Goal: Information Seeking & Learning: Learn about a topic

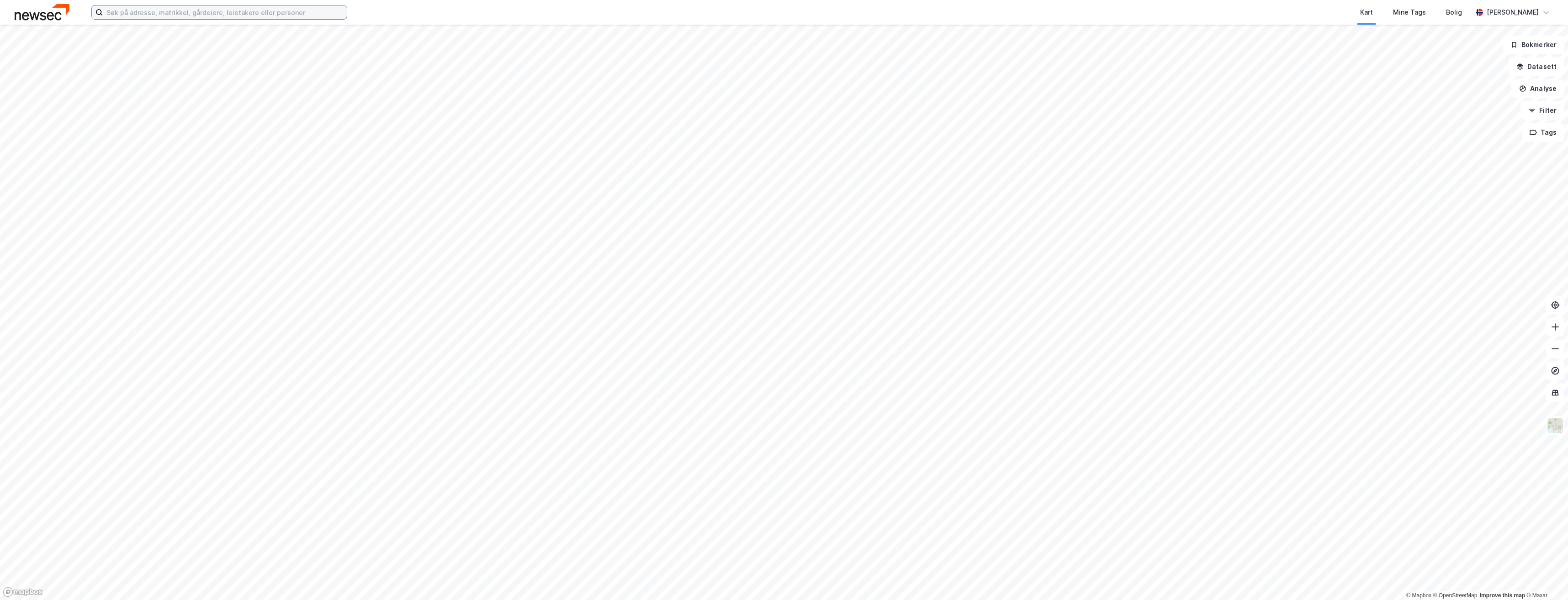
click at [236, 14] on input at bounding box center [225, 12] width 244 height 14
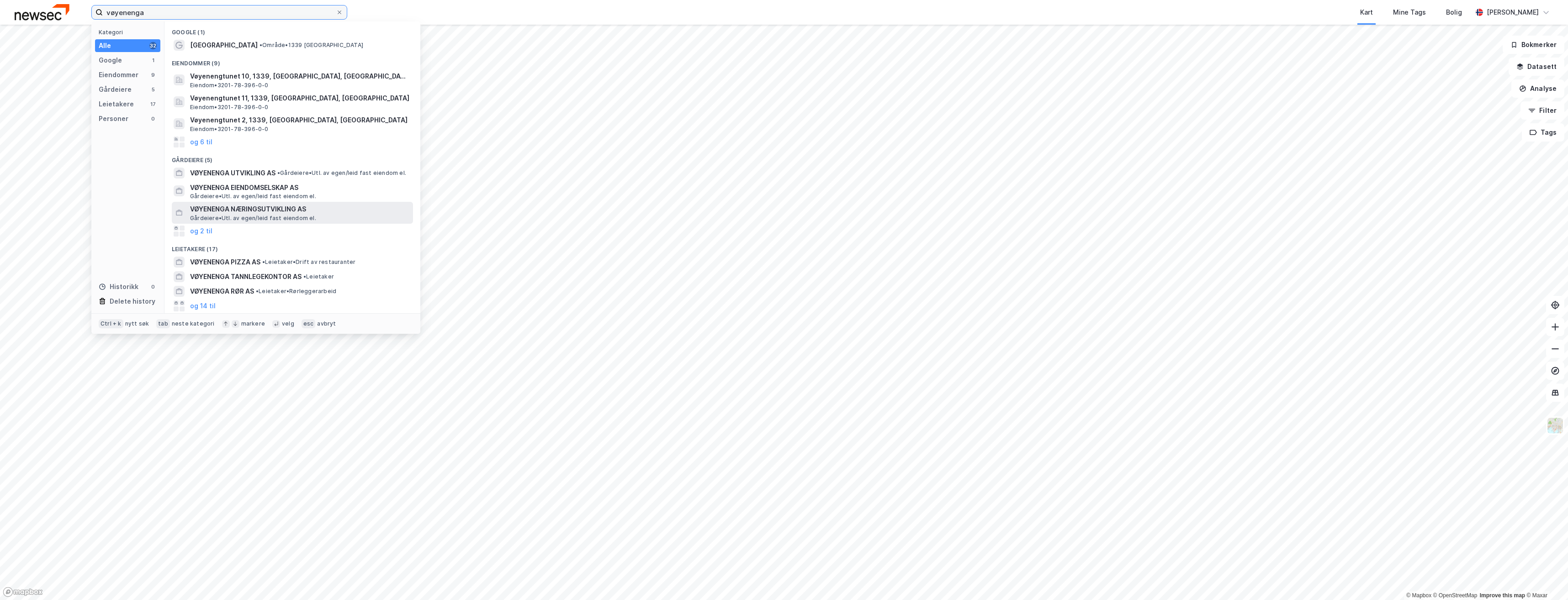
type input "vøyenenga"
click at [261, 211] on span "VØYENENGA NÆRINGSUTVIKLING AS" at bounding box center [299, 209] width 219 height 11
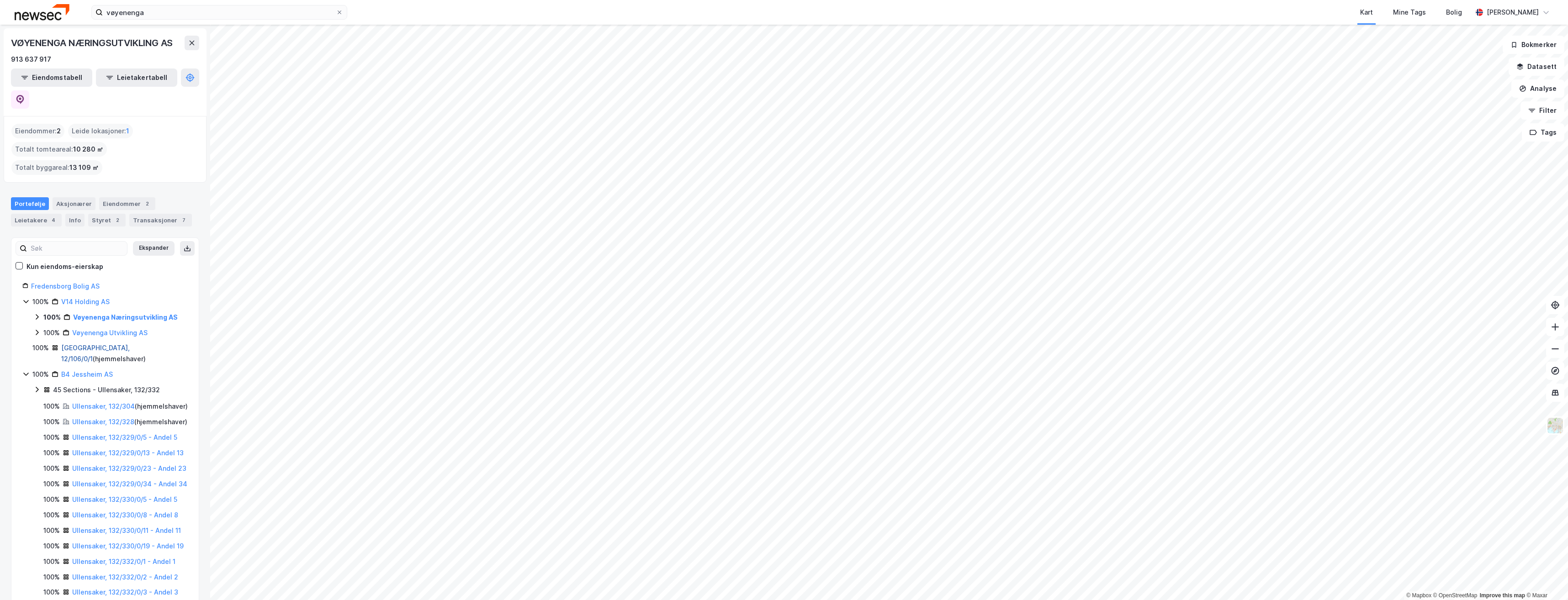
click at [82, 344] on link "[GEOGRAPHIC_DATA], 12/106/0/1" at bounding box center [95, 353] width 68 height 18
click at [113, 314] on link "Vøyenenga Næringsutvikling AS" at bounding box center [125, 318] width 104 height 8
click at [47, 329] on icon at bounding box center [47, 332] width 7 height 7
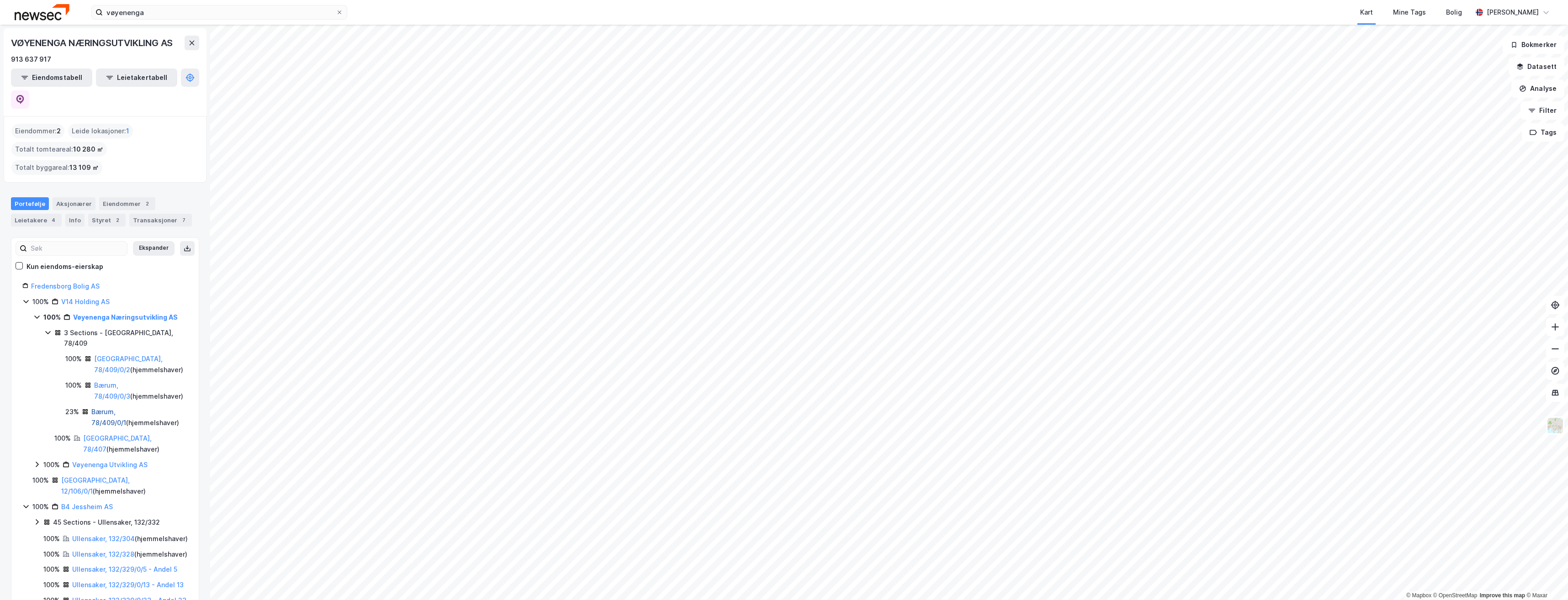
click at [126, 408] on link "Bærum, 78/409/0/1" at bounding box center [108, 417] width 34 height 18
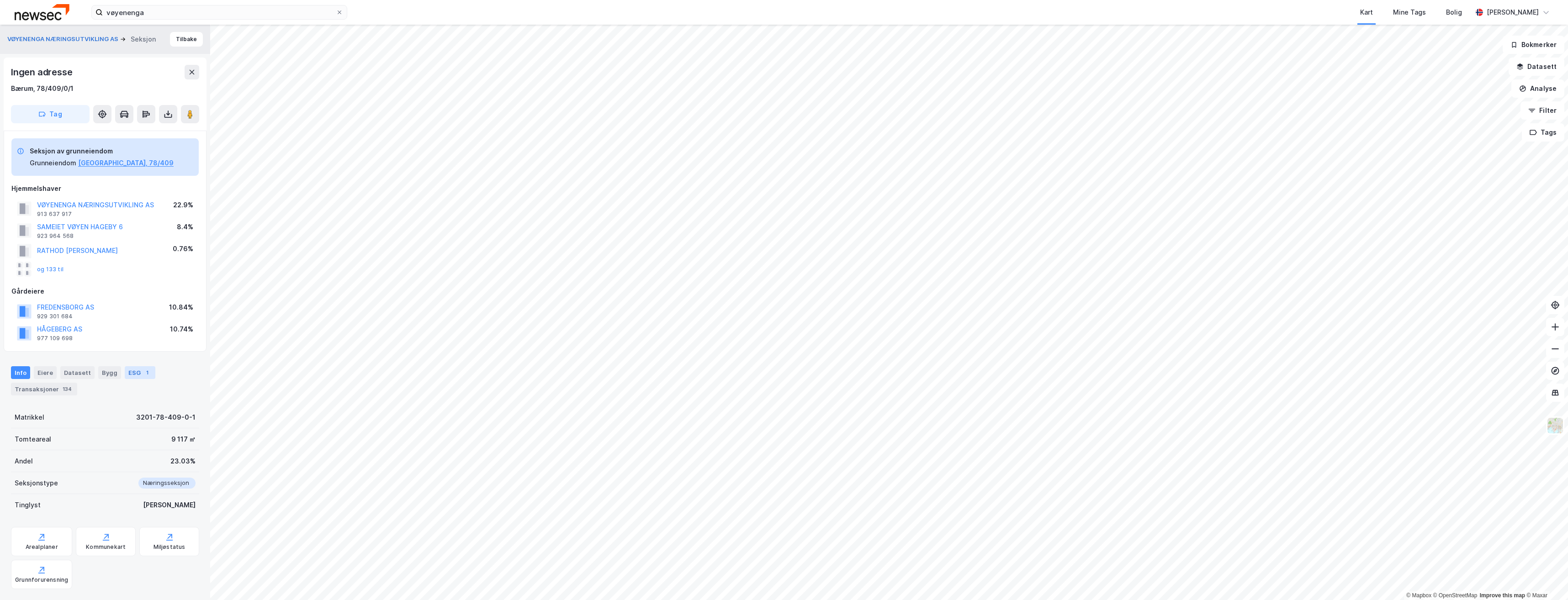
click at [133, 372] on div "ESG 1" at bounding box center [140, 373] width 30 height 13
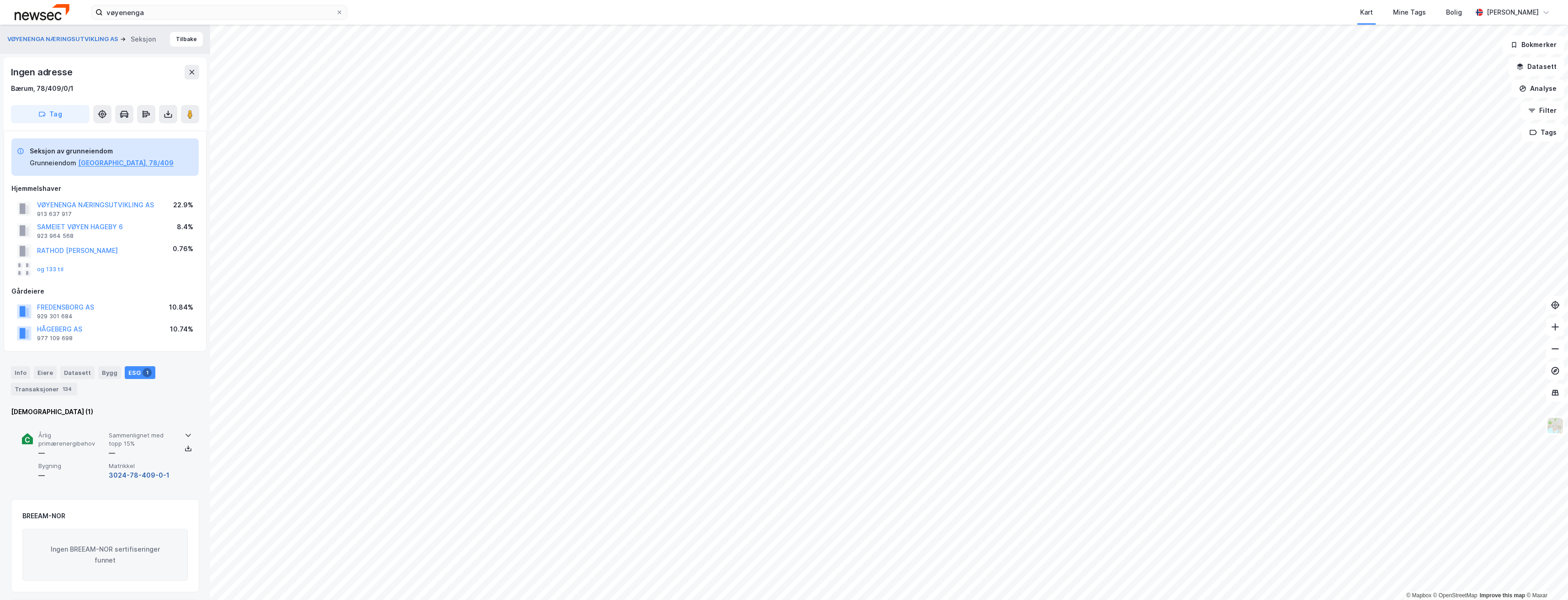
click at [139, 476] on button "3024-78-409-0-1" at bounding box center [140, 476] width 61 height 11
click at [139, 477] on button "3024-78-409-0-1" at bounding box center [140, 476] width 61 height 11
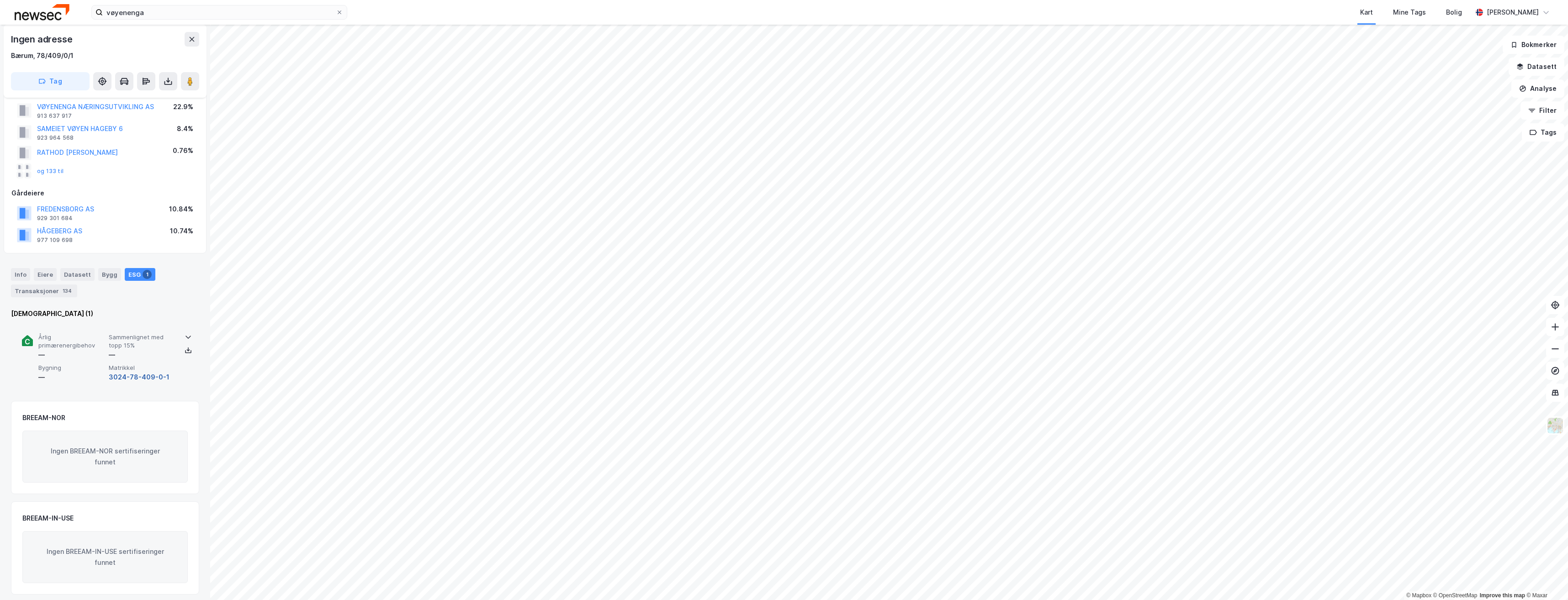
scroll to position [103, 0]
click at [187, 345] on icon at bounding box center [188, 345] width 3 height 2
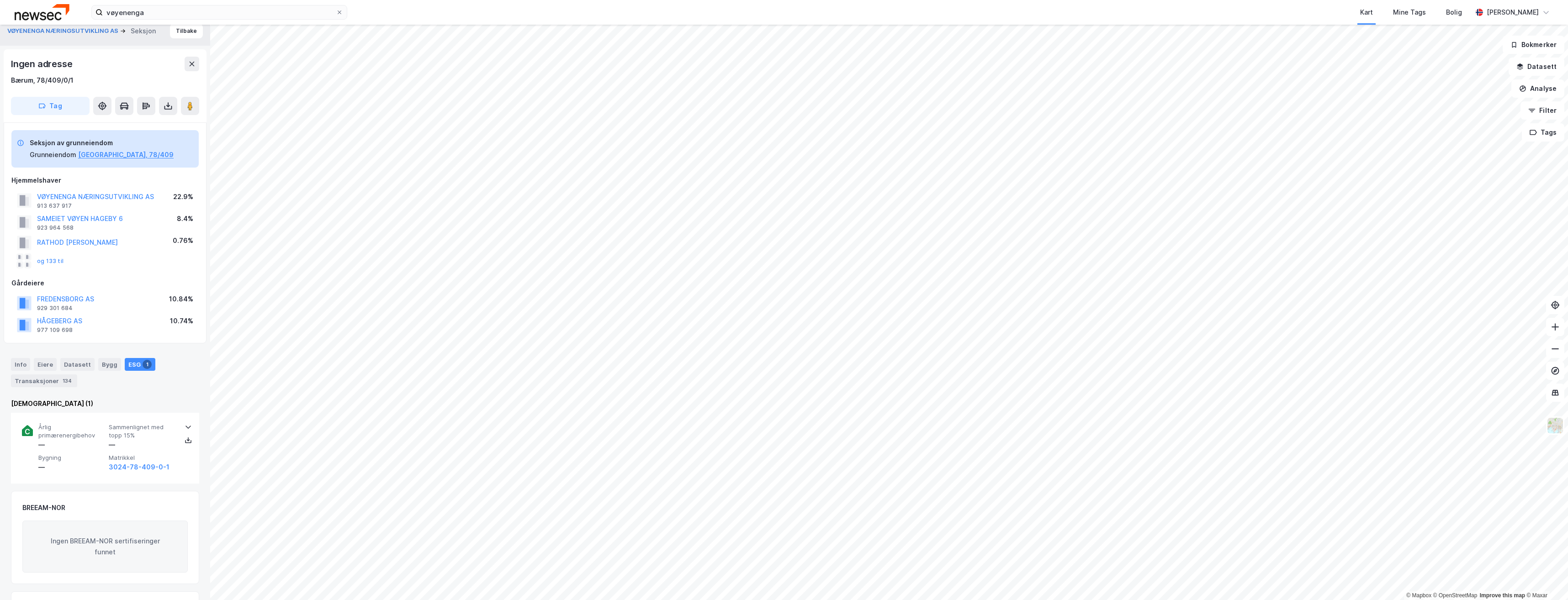
scroll to position [0, 0]
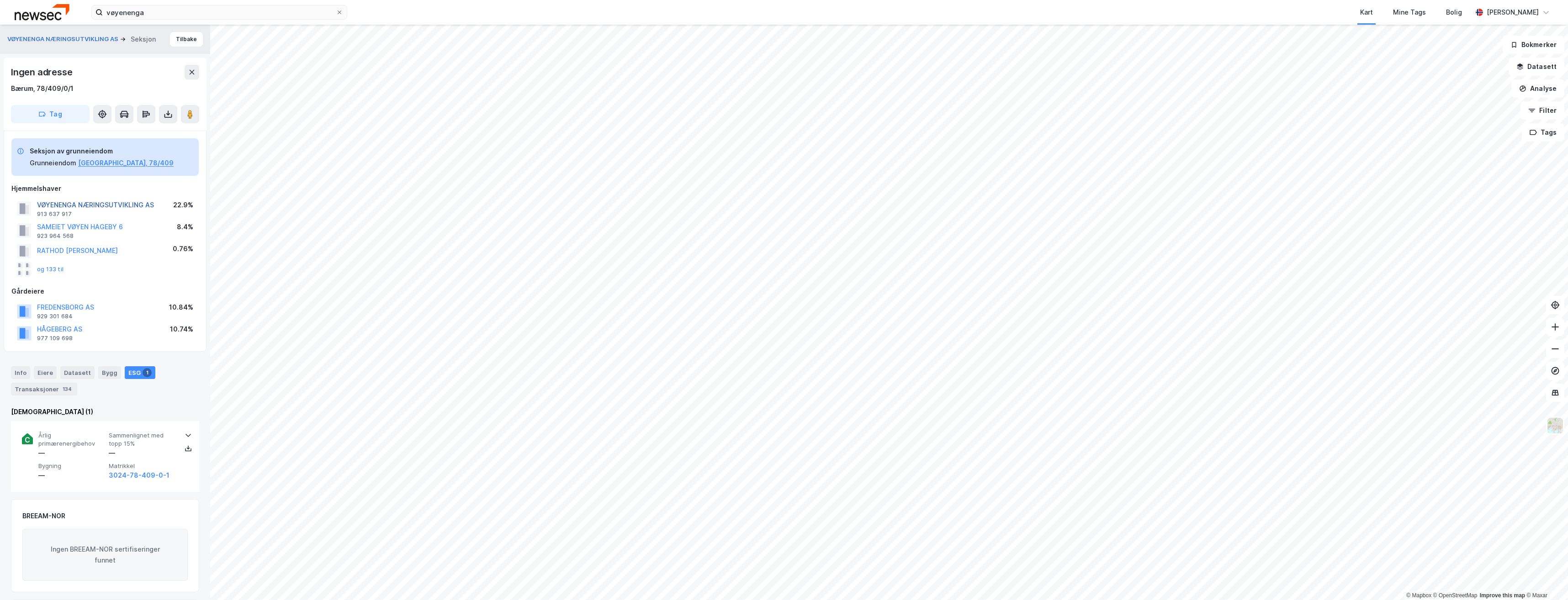
click at [0, 0] on button "VØYENENGA NÆRINGSUTVIKLING AS" at bounding box center [0, 0] width 0 height 0
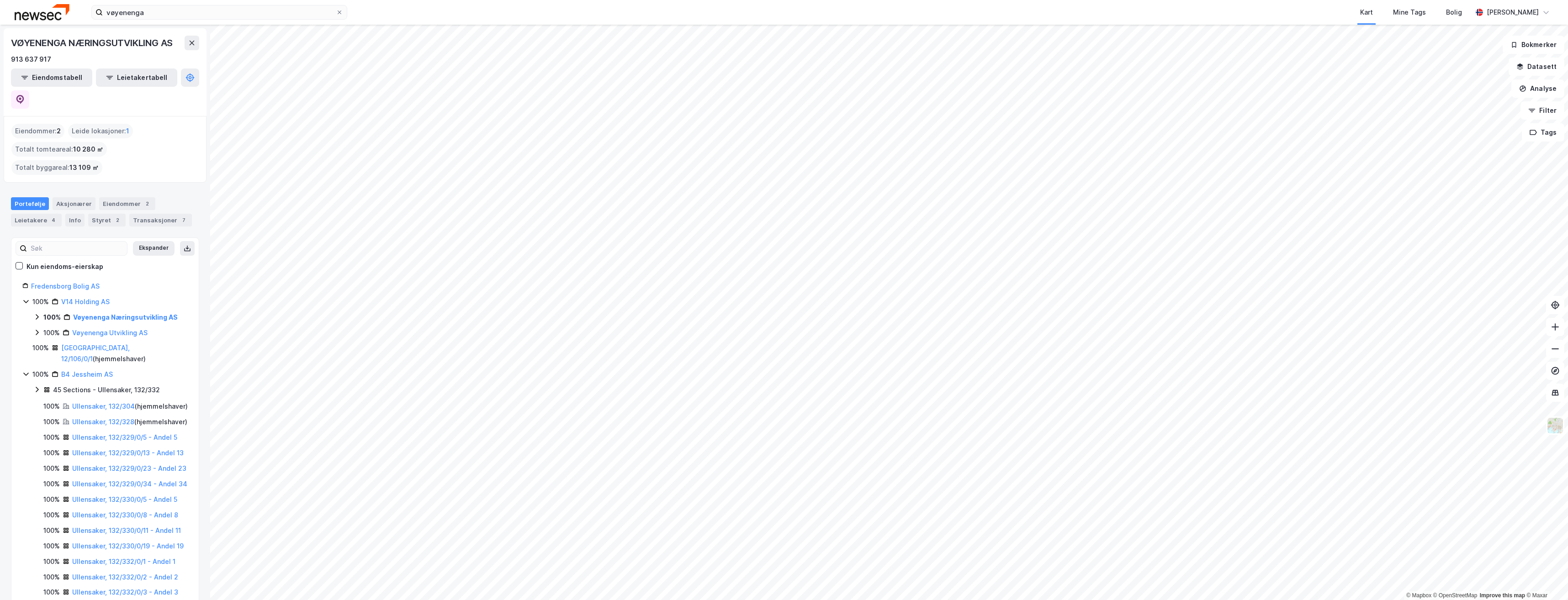
click at [35, 314] on icon at bounding box center [37, 317] width 7 height 7
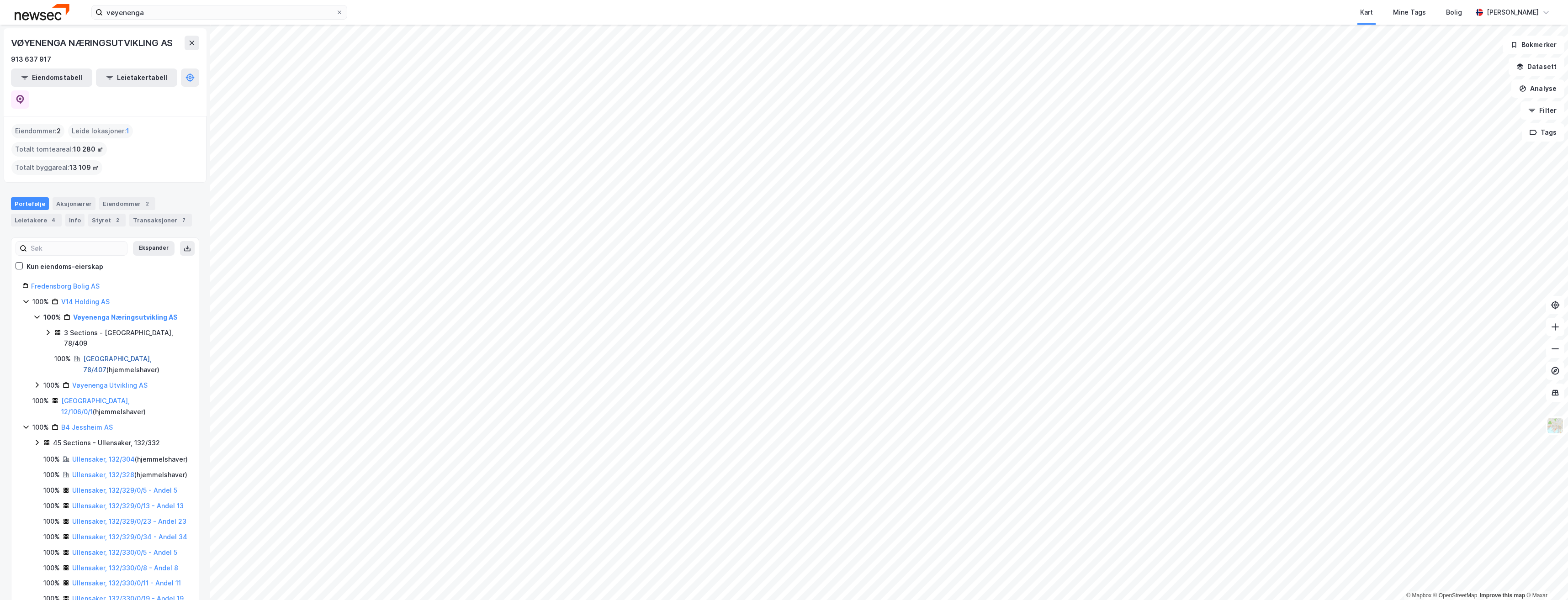
click at [105, 355] on link "[GEOGRAPHIC_DATA], 78/407" at bounding box center [117, 364] width 68 height 18
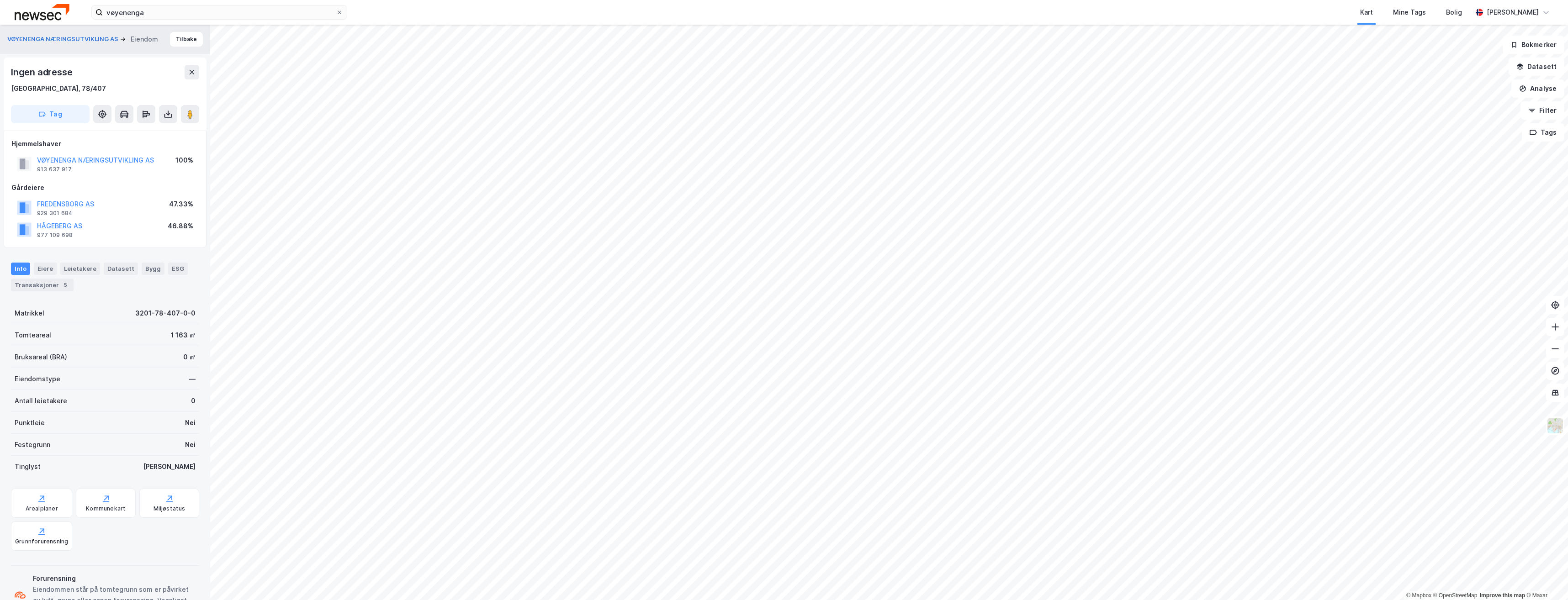
scroll to position [1, 0]
click at [0, 0] on button "VØYENENGA NÆRINGSUTVIKLING AS" at bounding box center [0, 0] width 0 height 0
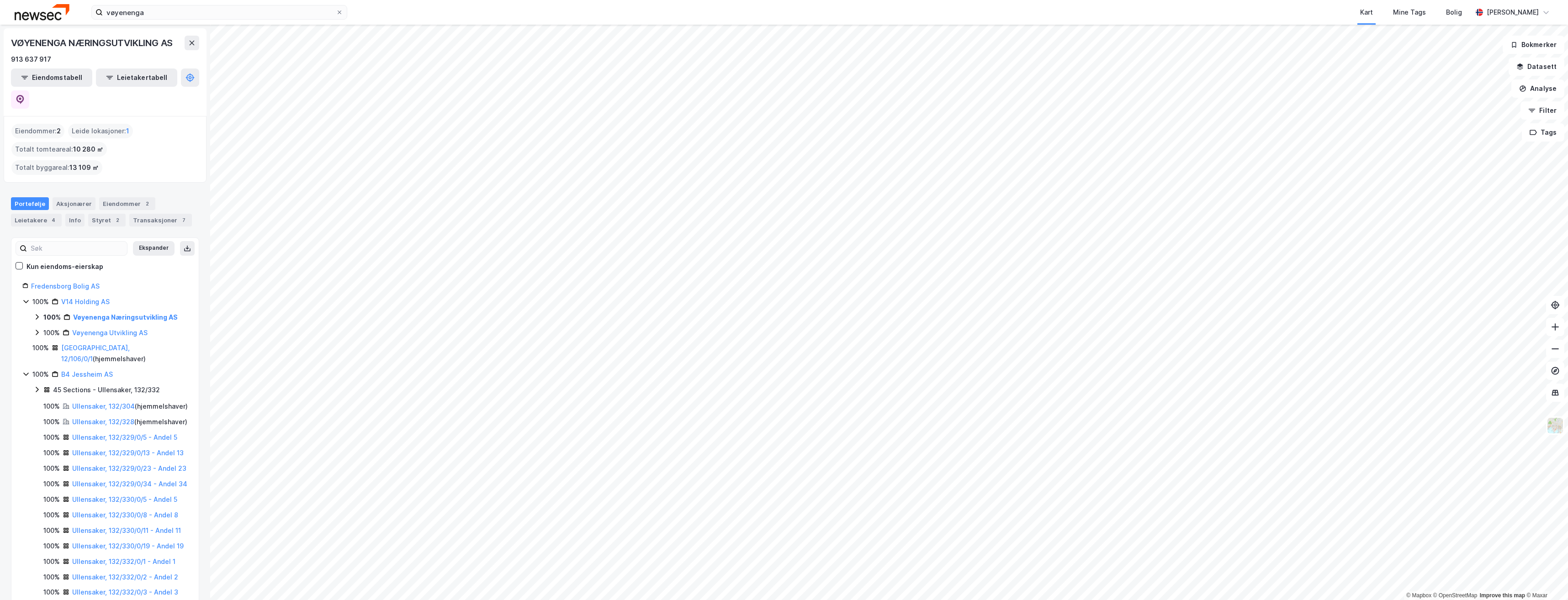
click at [38, 314] on icon at bounding box center [36, 317] width 2 height 6
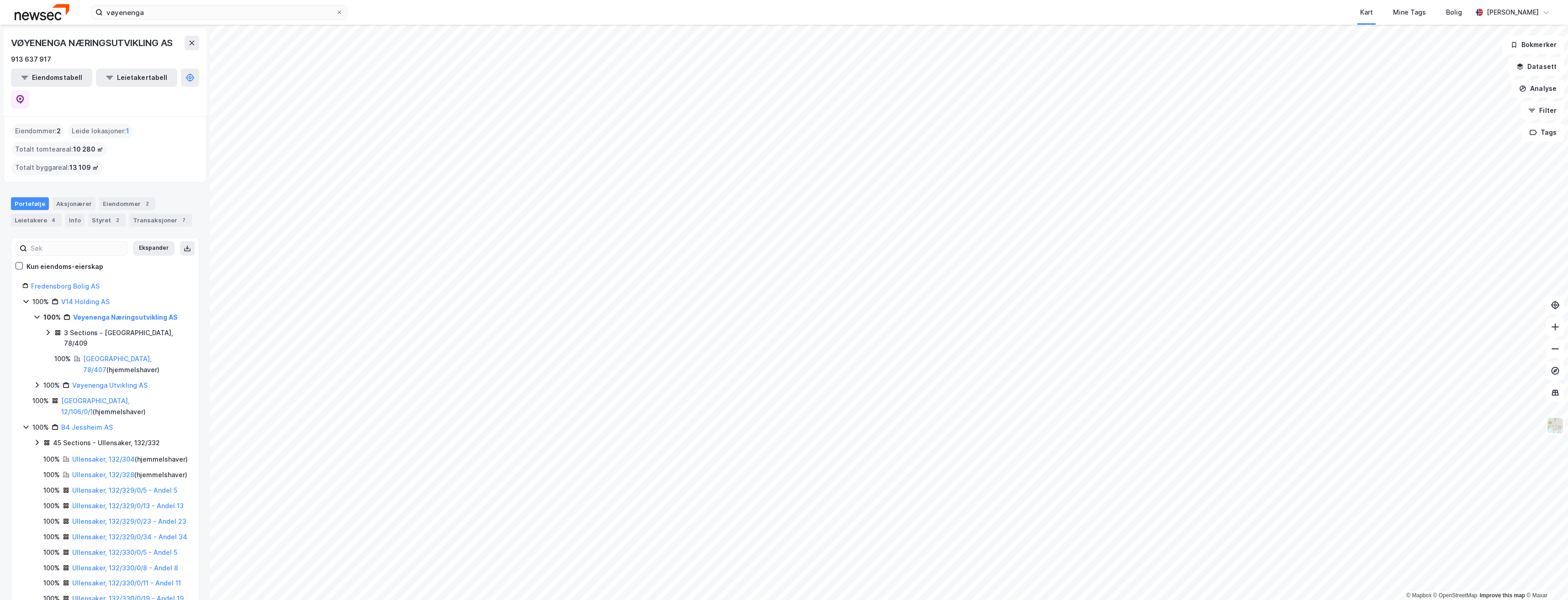
click at [46, 329] on icon at bounding box center [47, 332] width 7 height 7
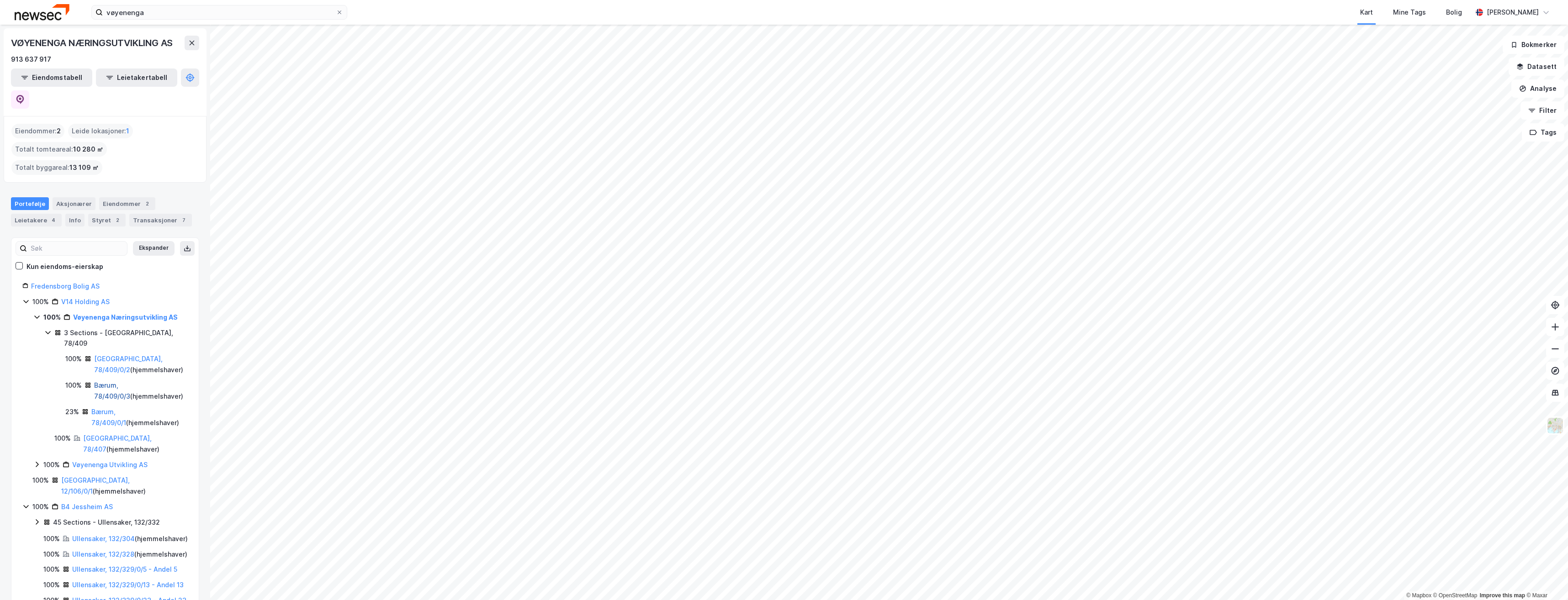
click at [124, 382] on link "Bærum, 78/409/0/3" at bounding box center [111, 391] width 36 height 18
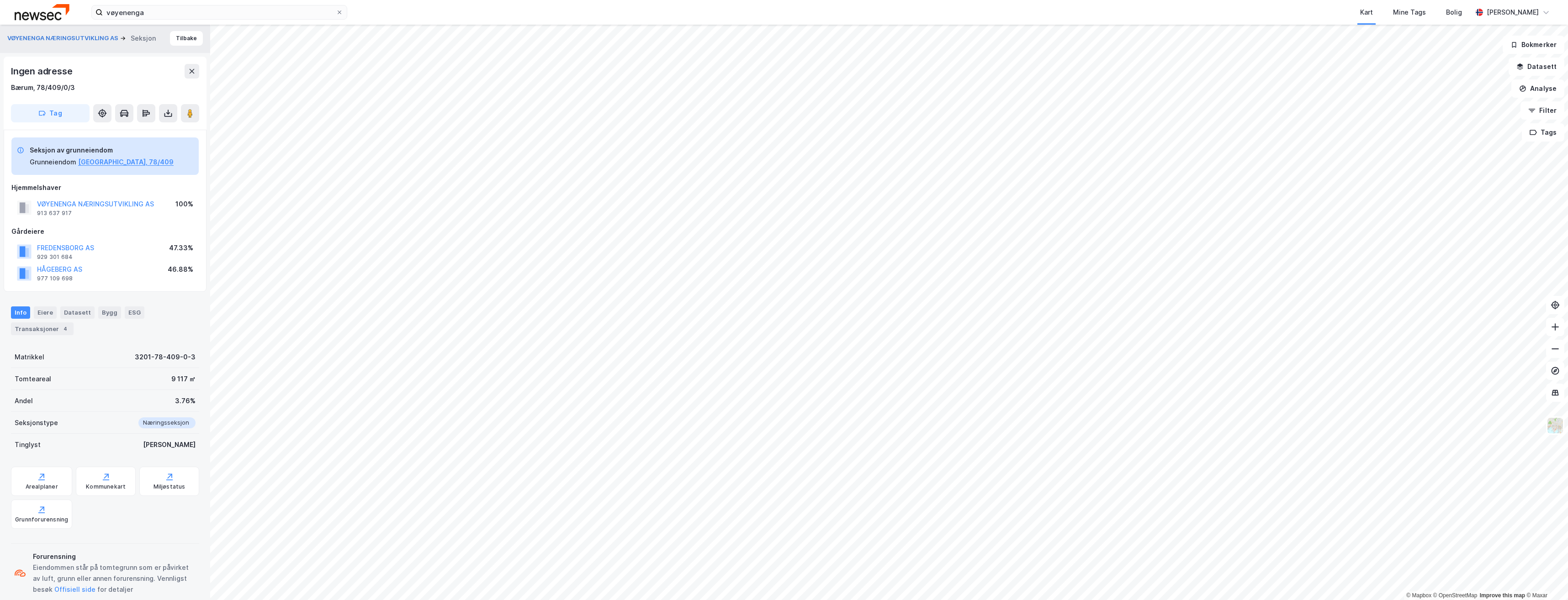
scroll to position [18, 0]
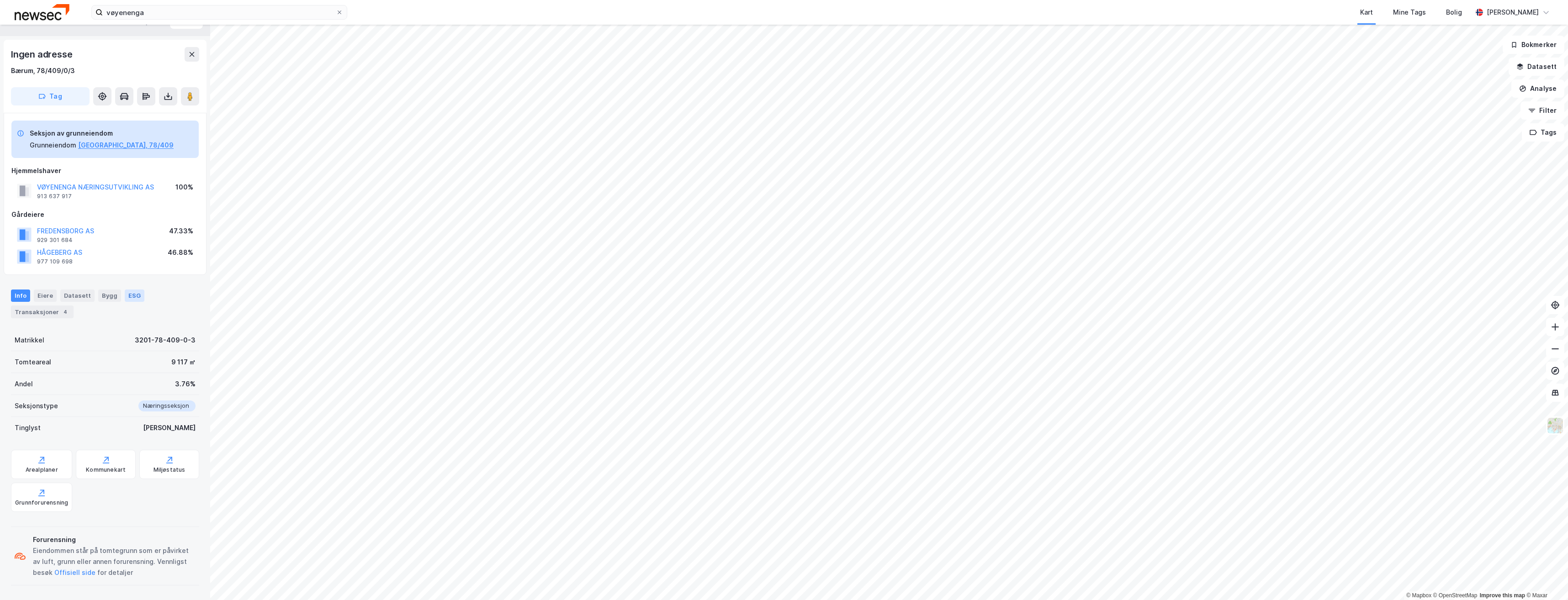
click at [130, 296] on div "ESG" at bounding box center [135, 295] width 19 height 12
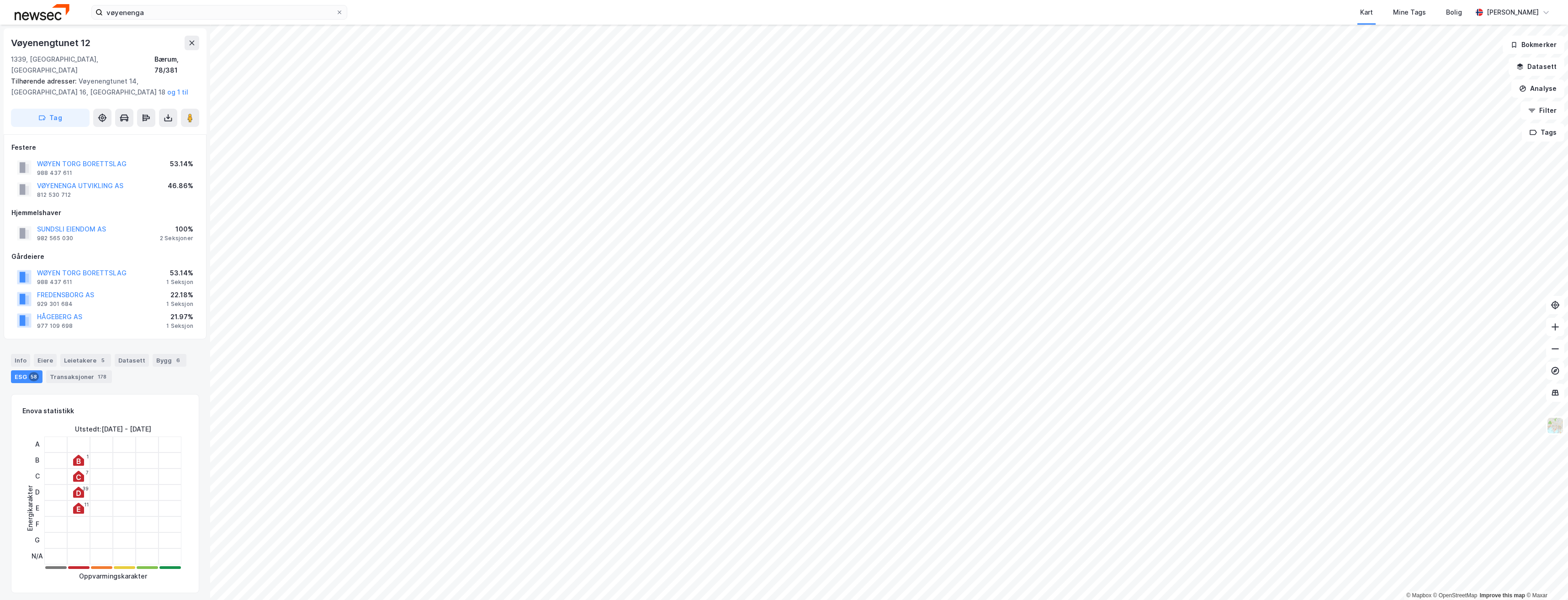
scroll to position [2, 0]
click at [0, 0] on button "VØYENENGA UTVIKLING AS" at bounding box center [0, 0] width 0 height 0
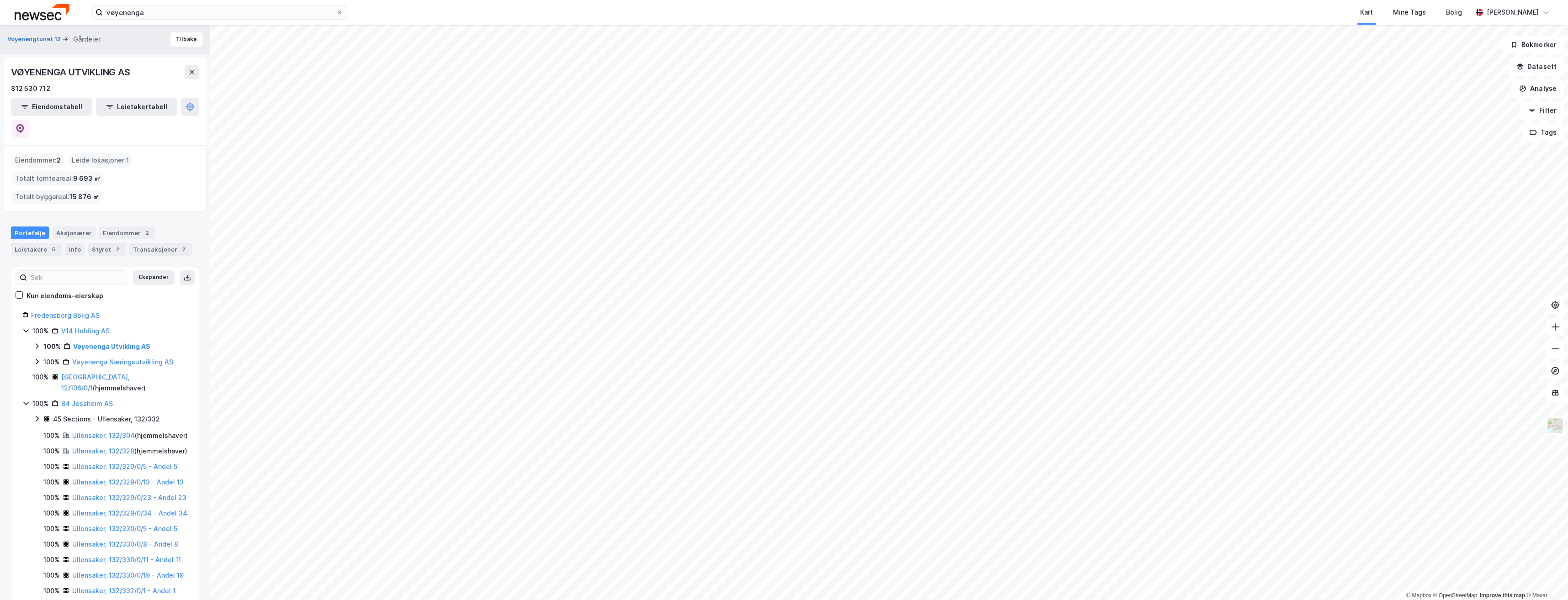
click at [37, 343] on icon at bounding box center [37, 346] width 7 height 7
click at [113, 359] on link "Bærum, 78/381/0/1" at bounding box center [112, 363] width 59 height 8
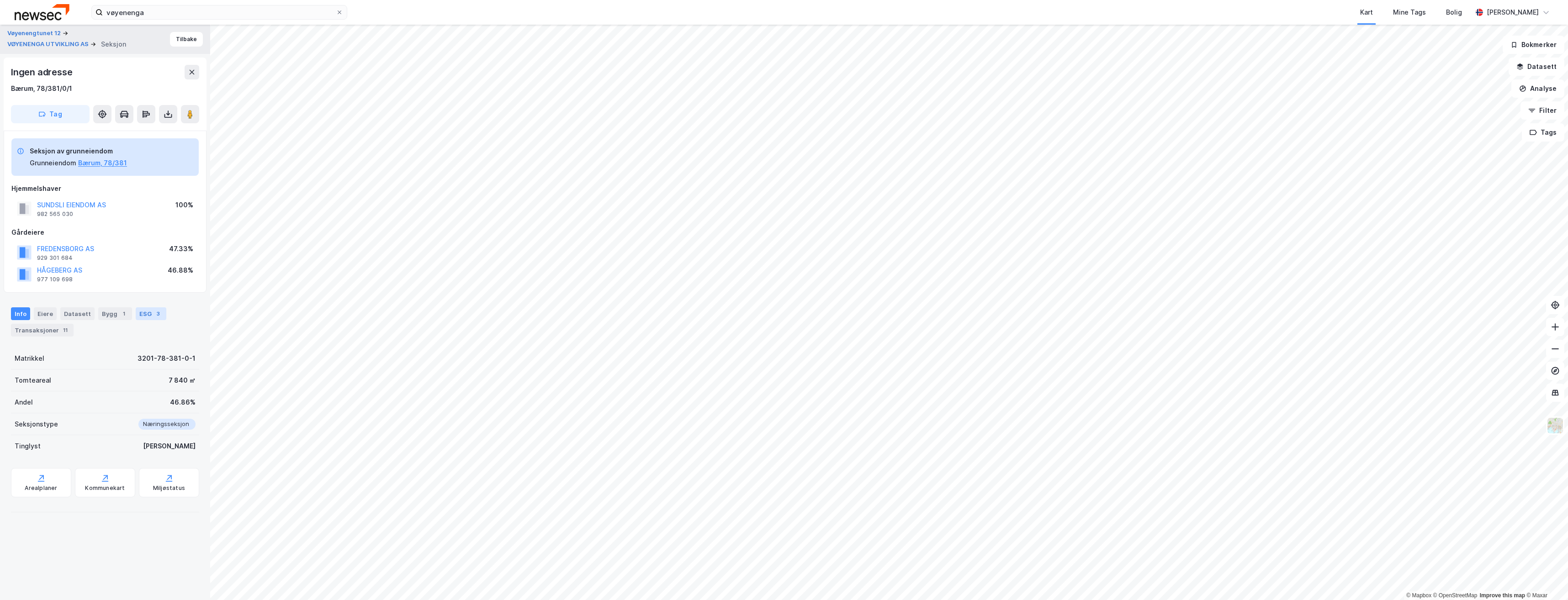
click at [153, 314] on div "3" at bounding box center [157, 314] width 9 height 9
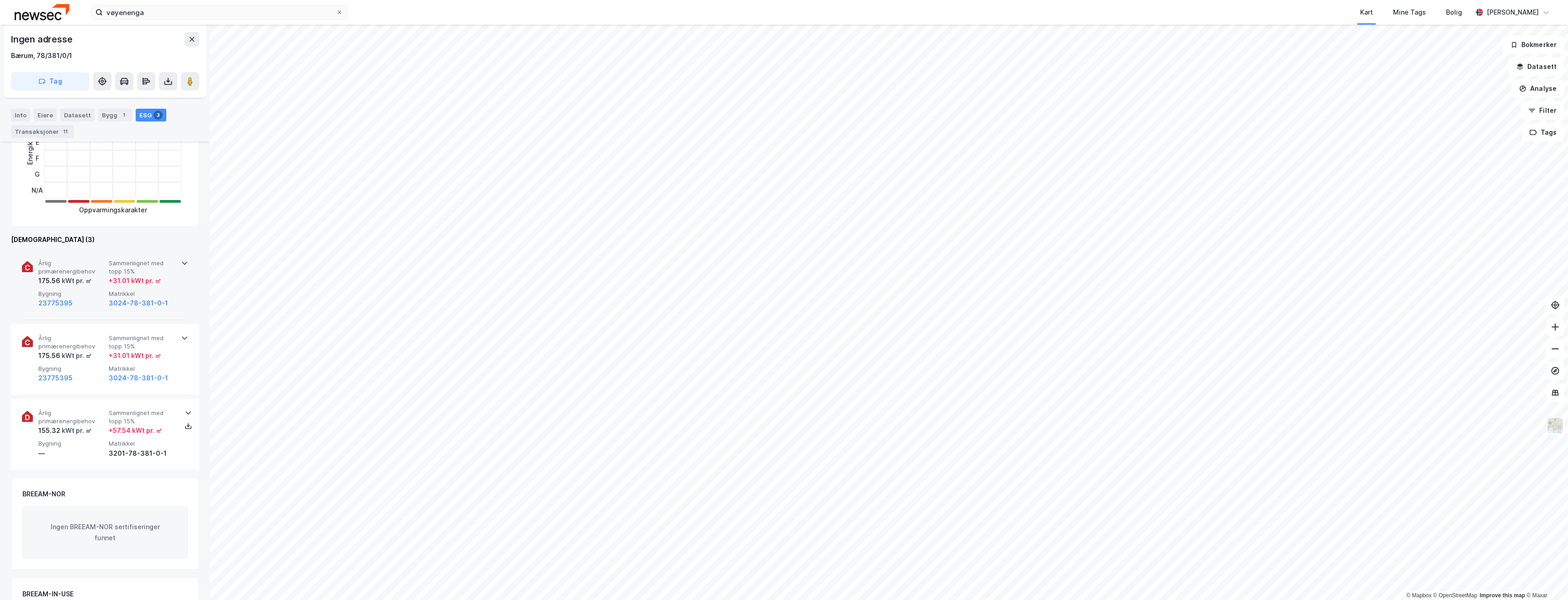
scroll to position [274, 0]
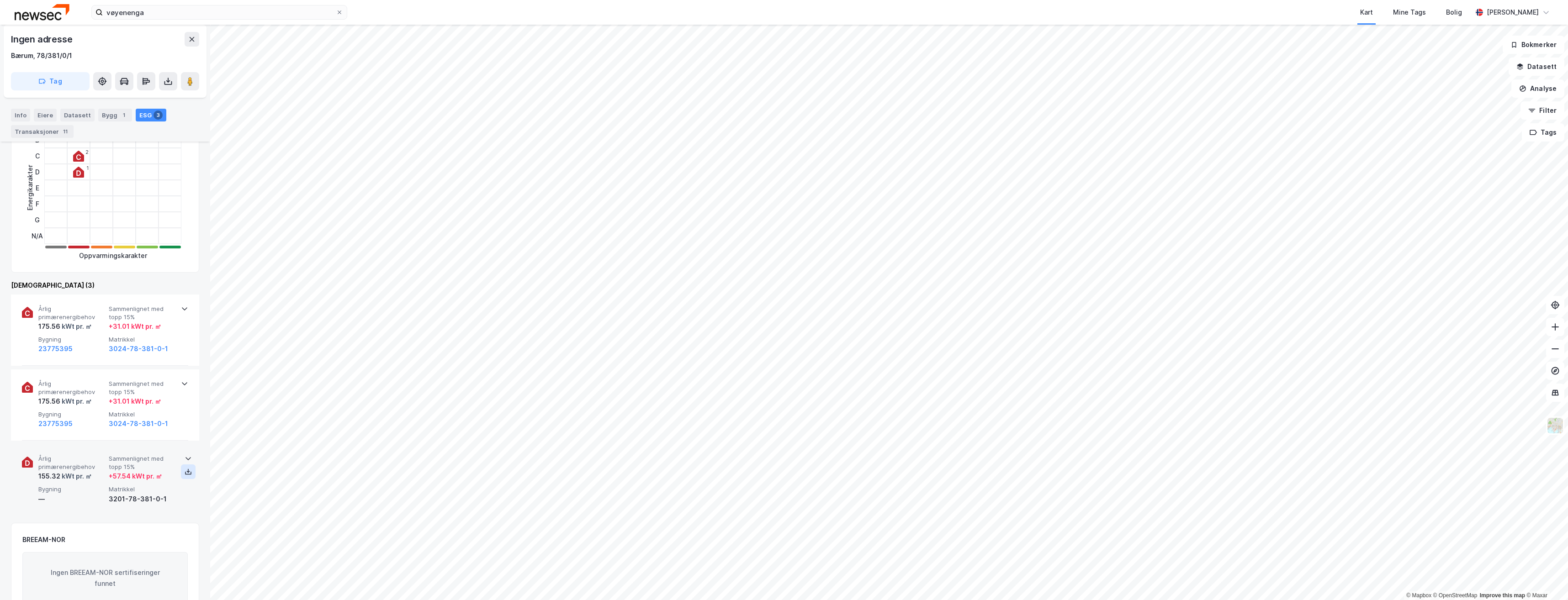
click at [188, 474] on icon at bounding box center [188, 472] width 7 height 7
click at [182, 386] on icon at bounding box center [184, 383] width 7 height 7
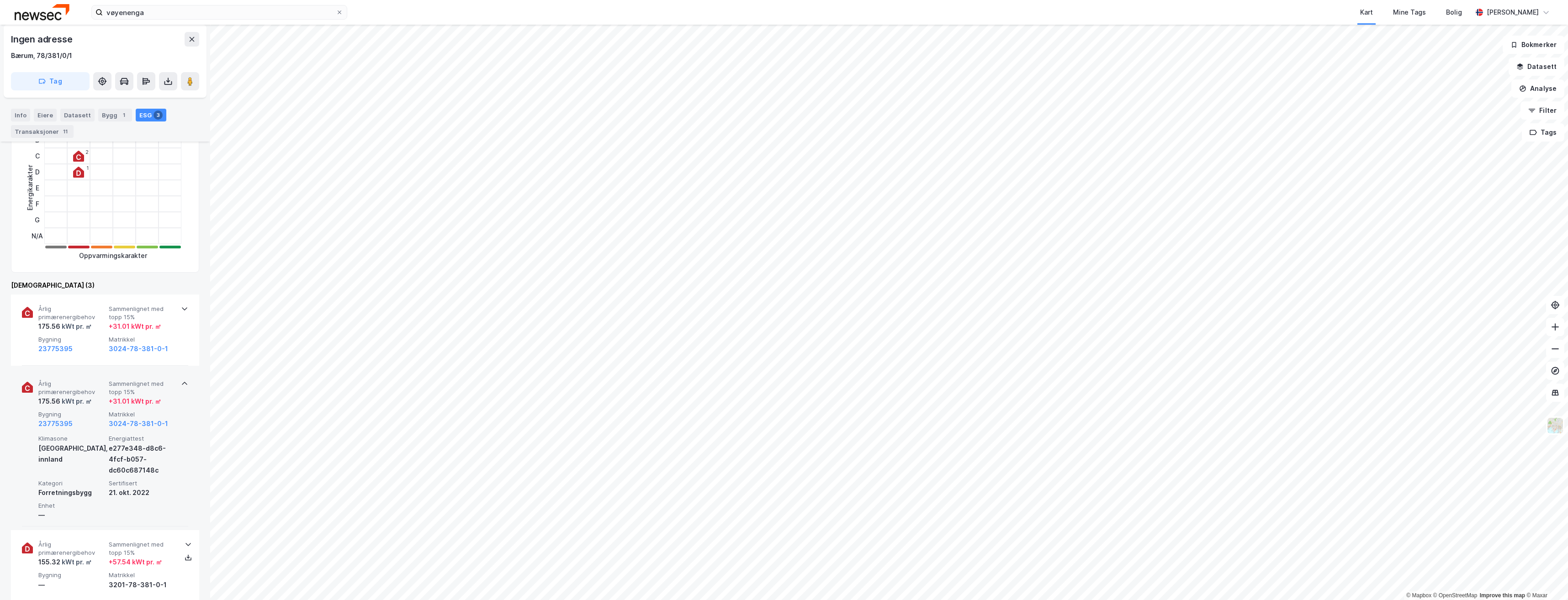
click at [166, 391] on span "Sammenlignet med topp 15%" at bounding box center [142, 388] width 67 height 16
click at [168, 388] on span "Sammenlignet med topp 15%" at bounding box center [142, 388] width 67 height 16
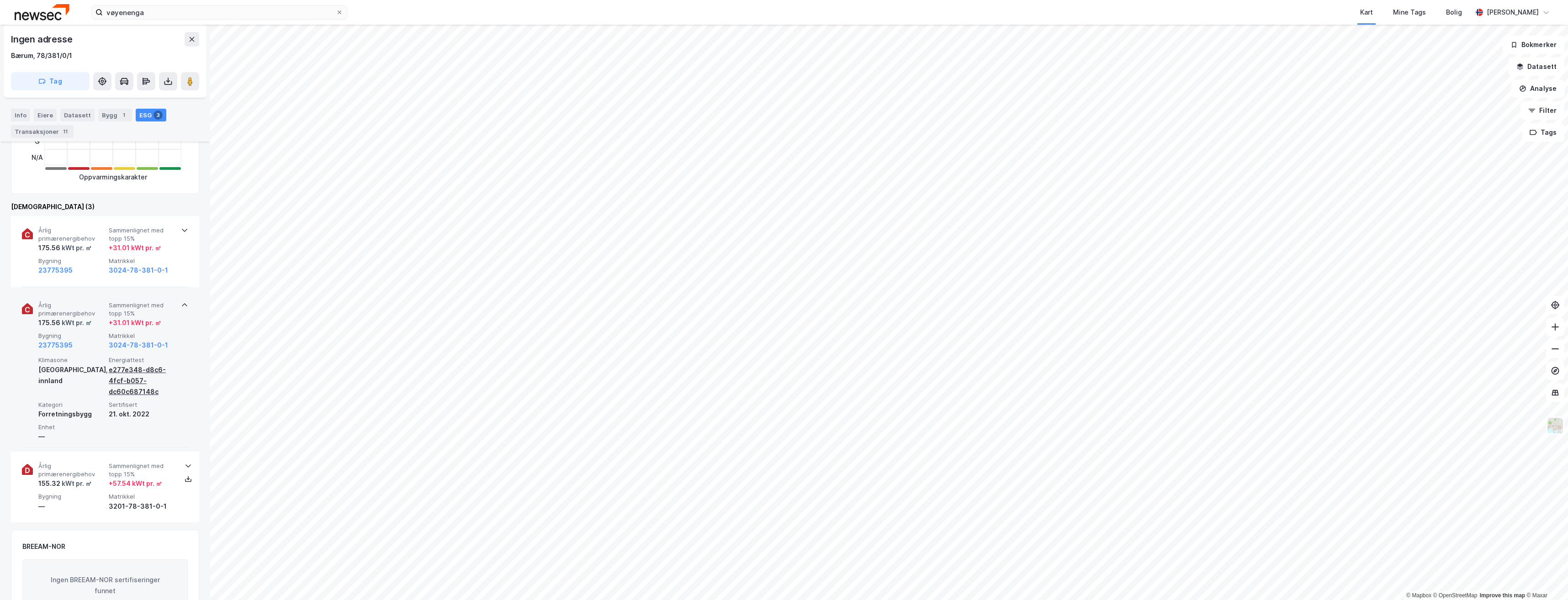
scroll to position [366, 0]
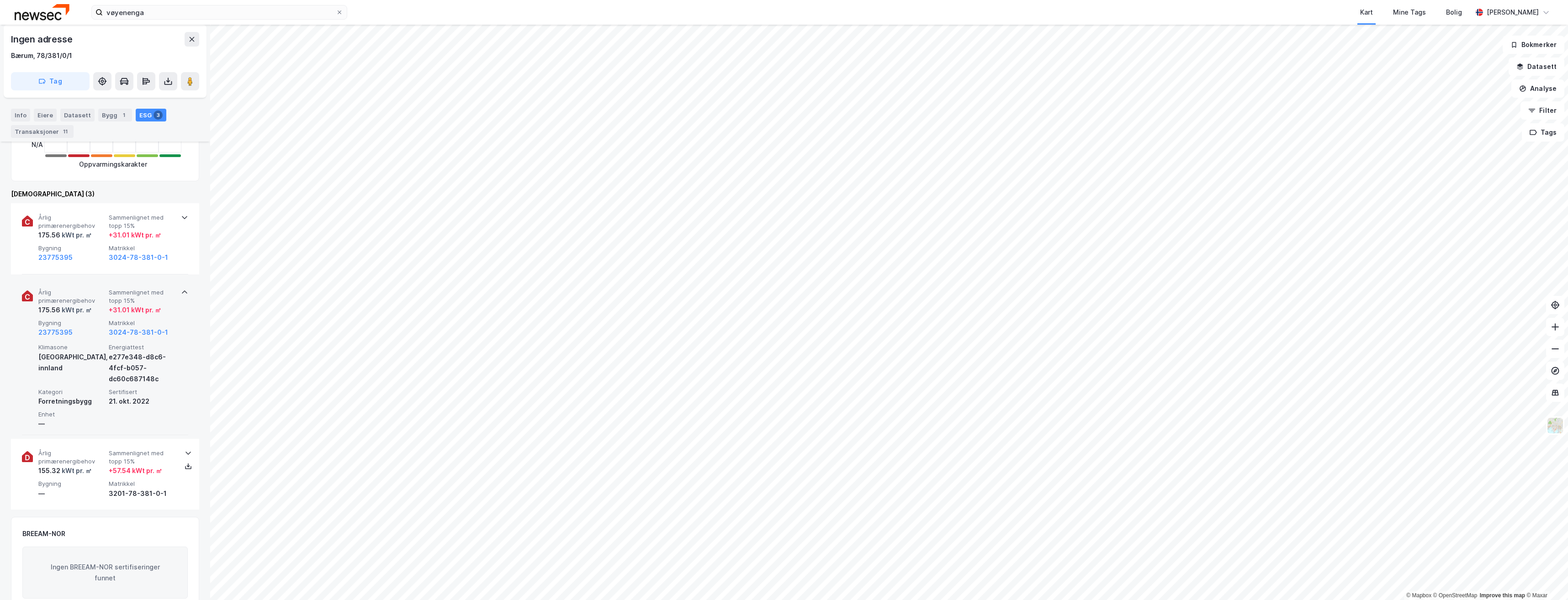
click at [129, 398] on div "21. okt. 2022" at bounding box center [142, 402] width 67 height 11
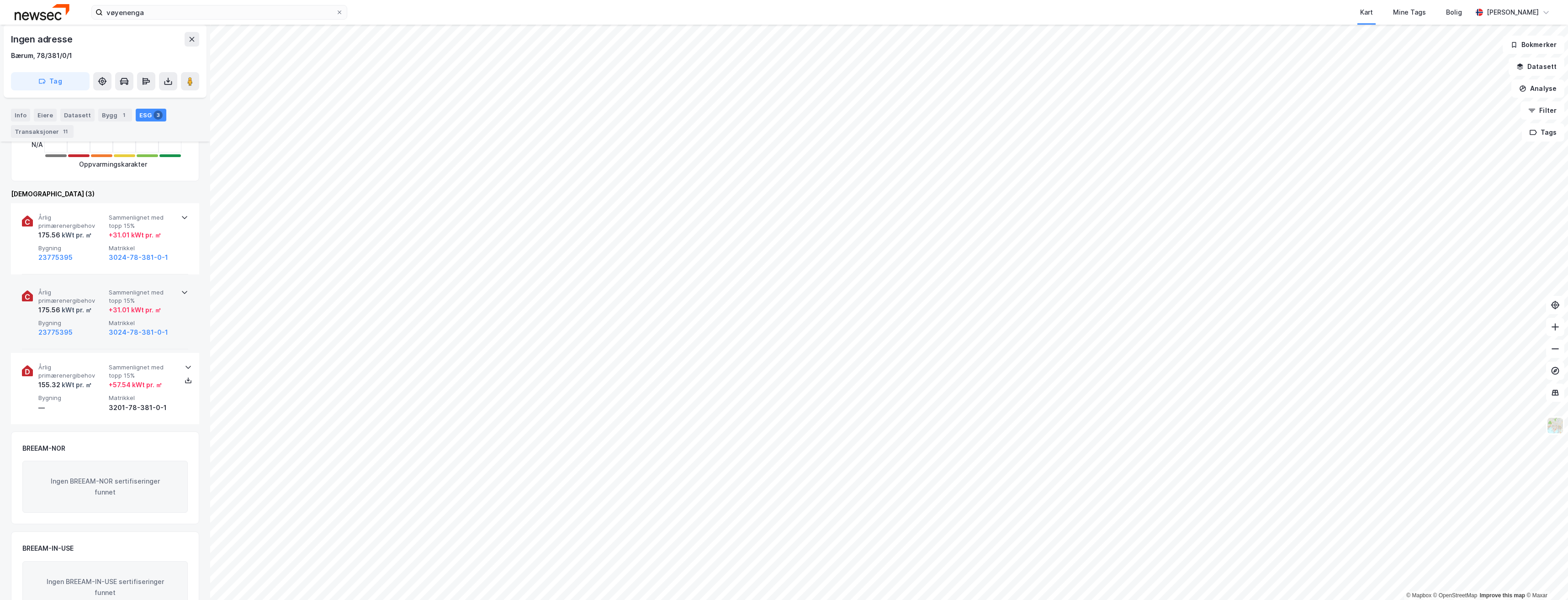
click at [150, 300] on span "Sammenlignet med topp 15%" at bounding box center [142, 297] width 67 height 16
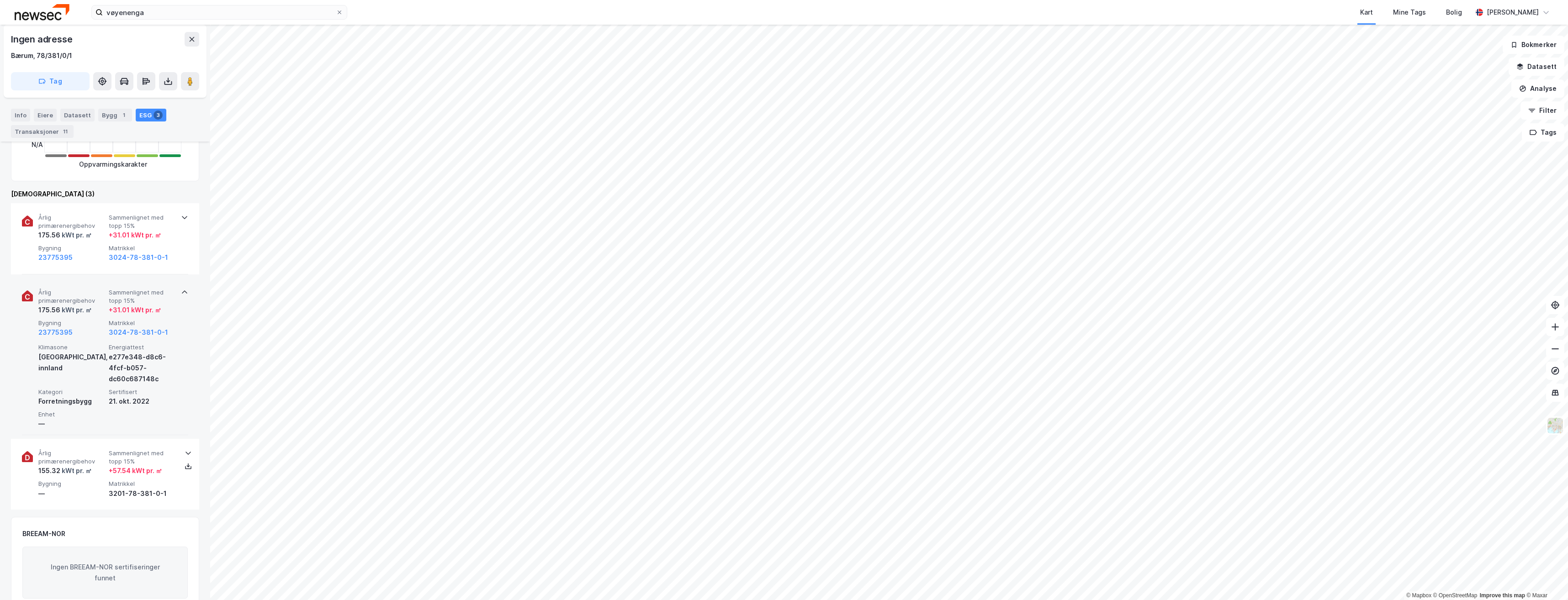
scroll to position [411, 0]
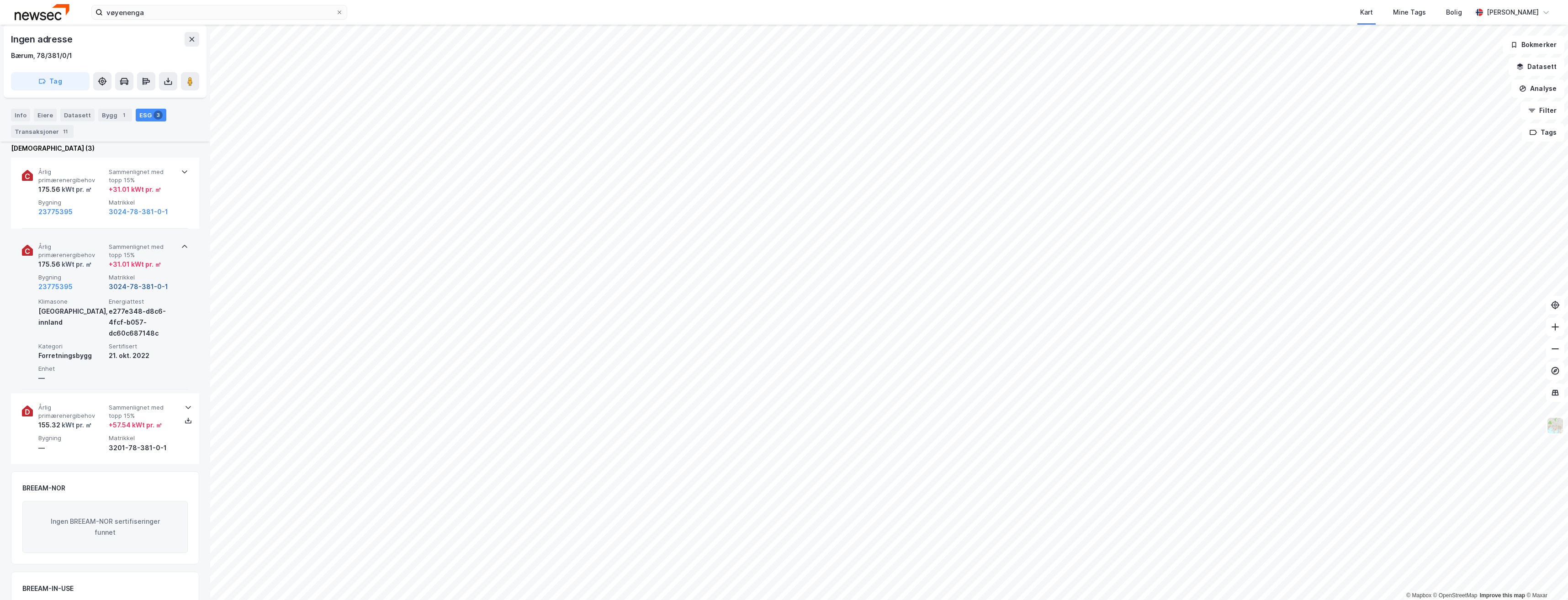
click at [136, 287] on button "3024-78-381-0-1" at bounding box center [139, 287] width 59 height 11
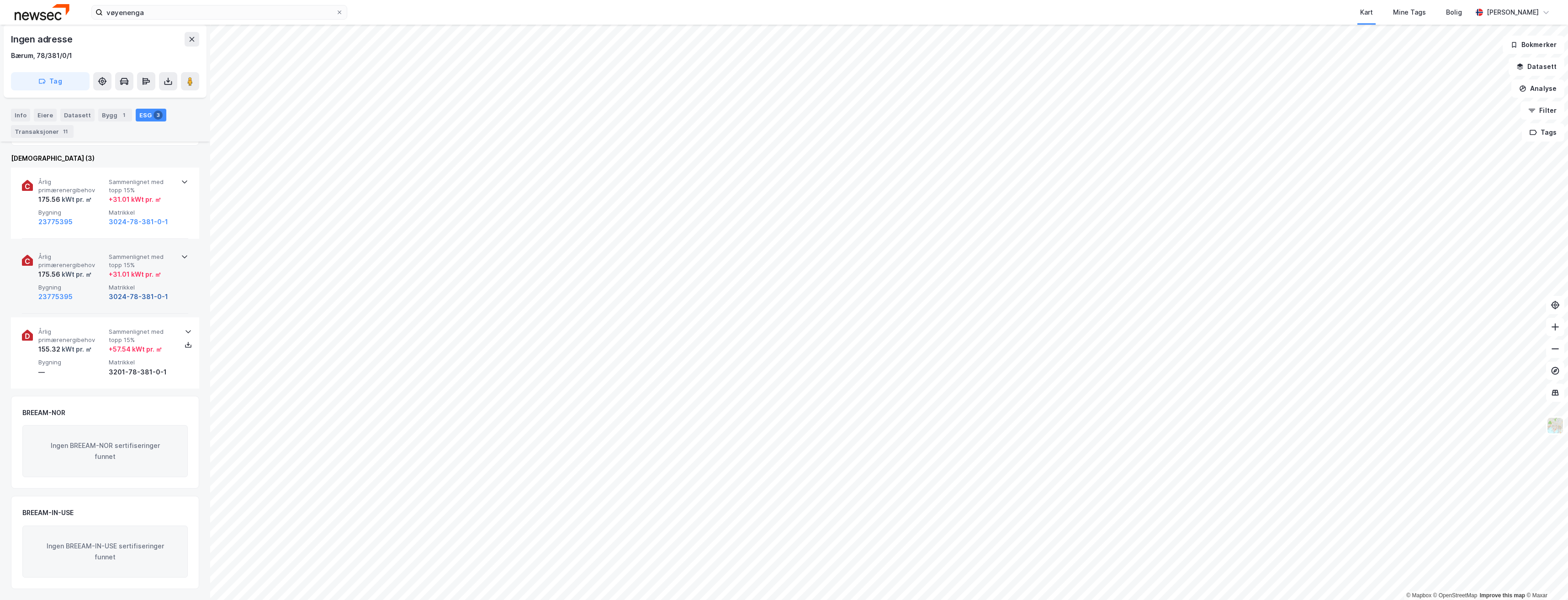
click at [137, 295] on button "3024-78-381-0-1" at bounding box center [139, 297] width 59 height 11
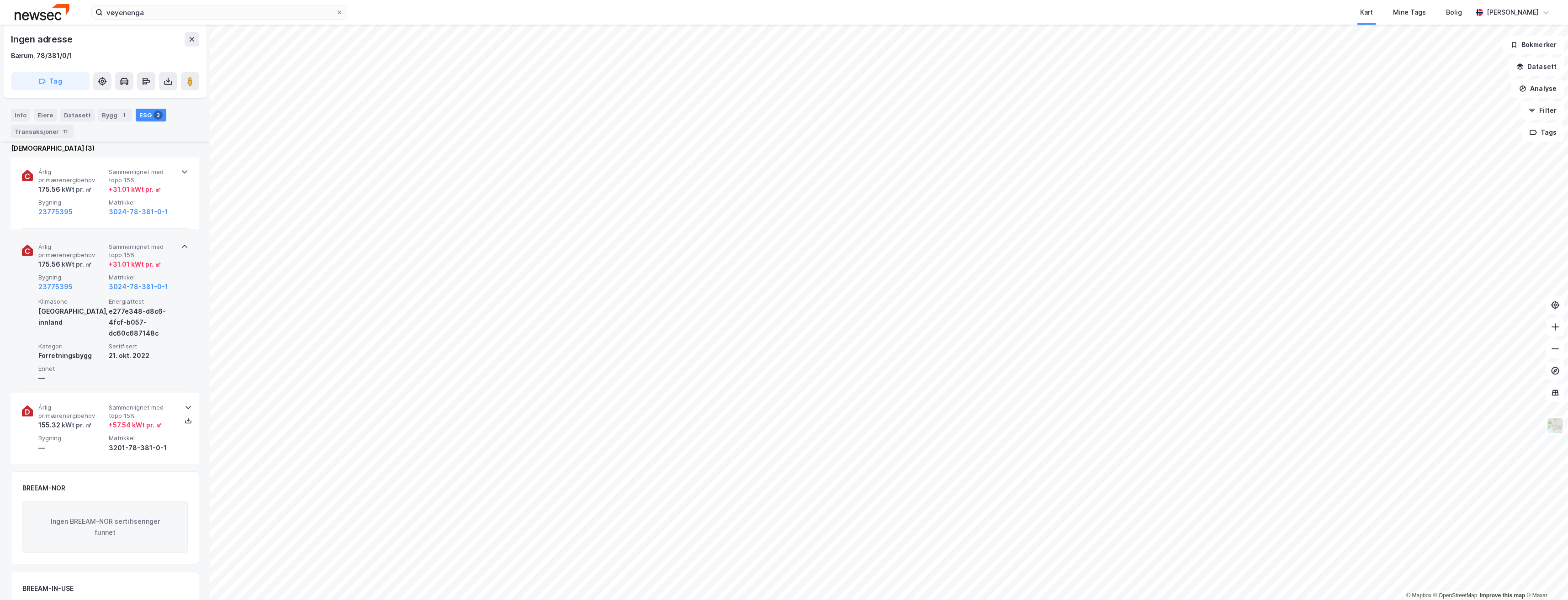
click at [54, 367] on span "Enhet" at bounding box center [71, 369] width 67 height 8
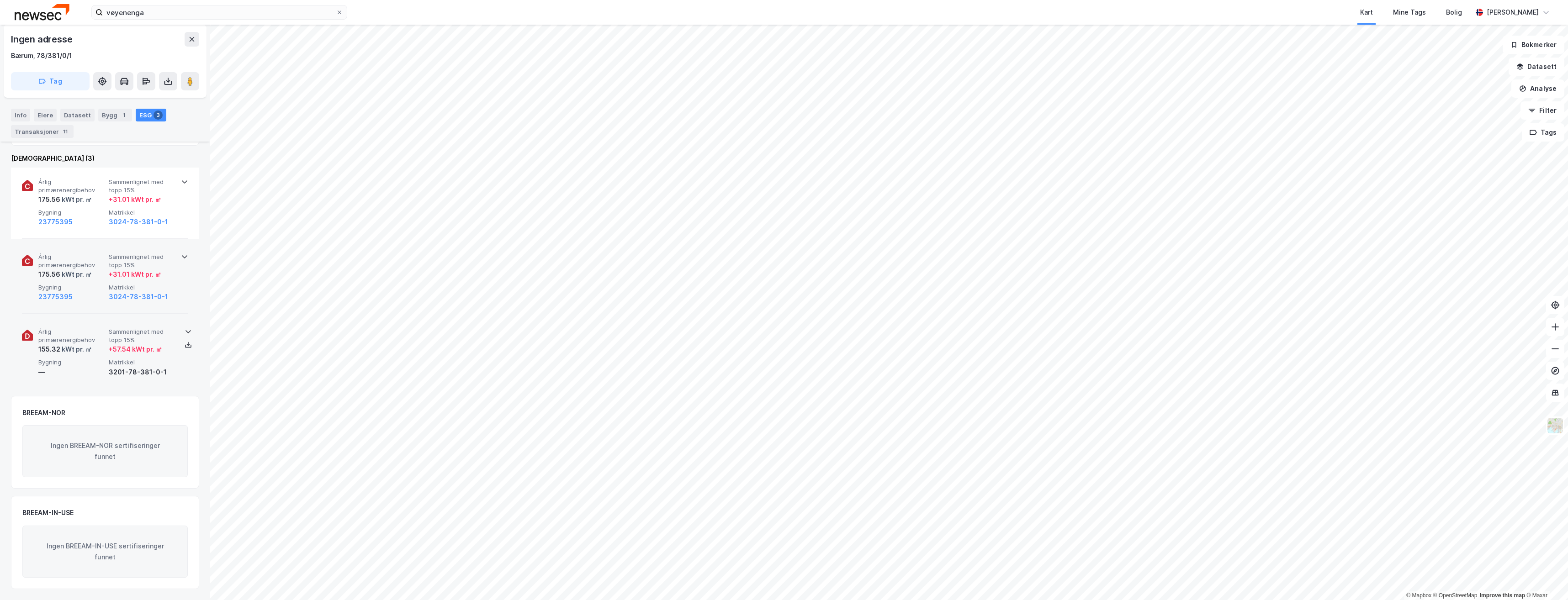
click at [54, 369] on div "—" at bounding box center [71, 372] width 67 height 11
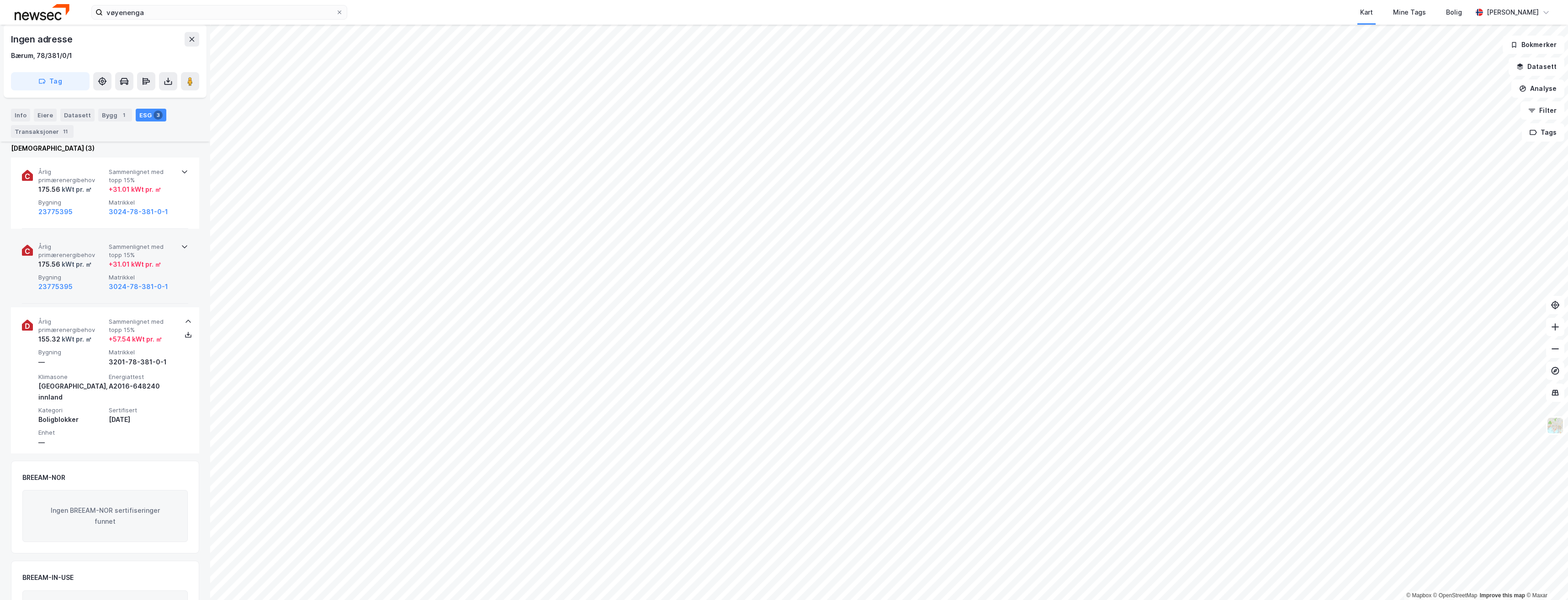
click at [93, 272] on div "Årlig primærenergibehov 175.56 kWt pr. ㎡ Sammenlignet med topp 15% + 31.01 kWt …" at bounding box center [107, 268] width 137 height 50
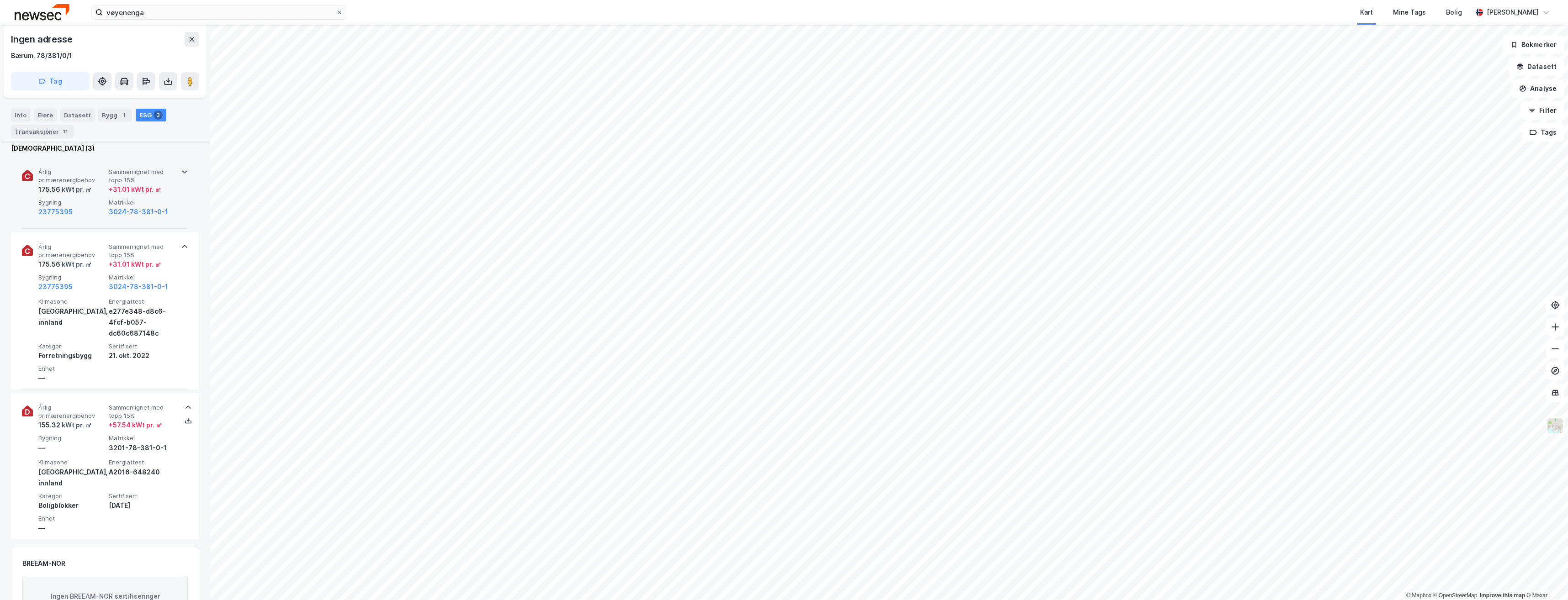
click at [173, 197] on div "Årlig primærenergibehov 175.56 kWt pr. ㎡ Sammenlignet med topp 15% + 31.01 kWt …" at bounding box center [104, 193] width 166 height 71
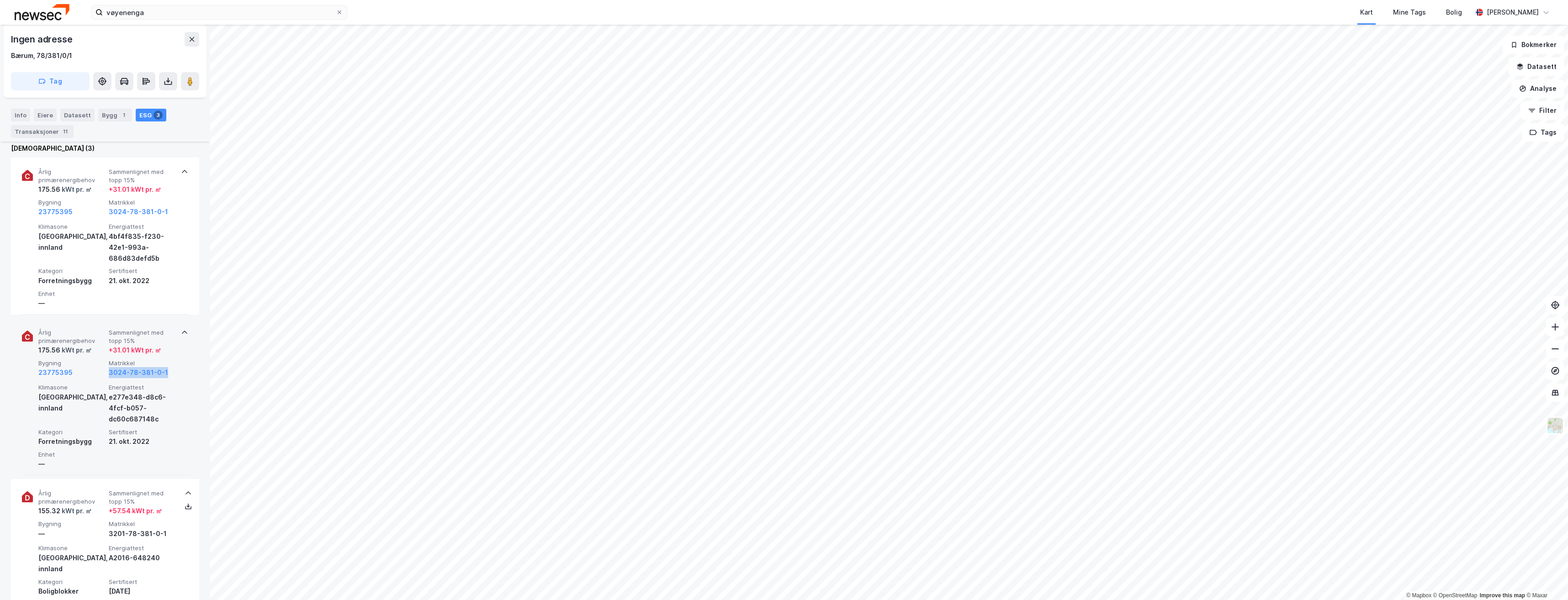
drag, startPoint x: 172, startPoint y: 375, endPoint x: 107, endPoint y: 378, distance: 65.1
click at [107, 378] on div "Årlig primærenergibehov 175.56 kWt pr. ㎡ Sammenlignet med topp 15% + 31.01 kWt …" at bounding box center [107, 354] width 137 height 50
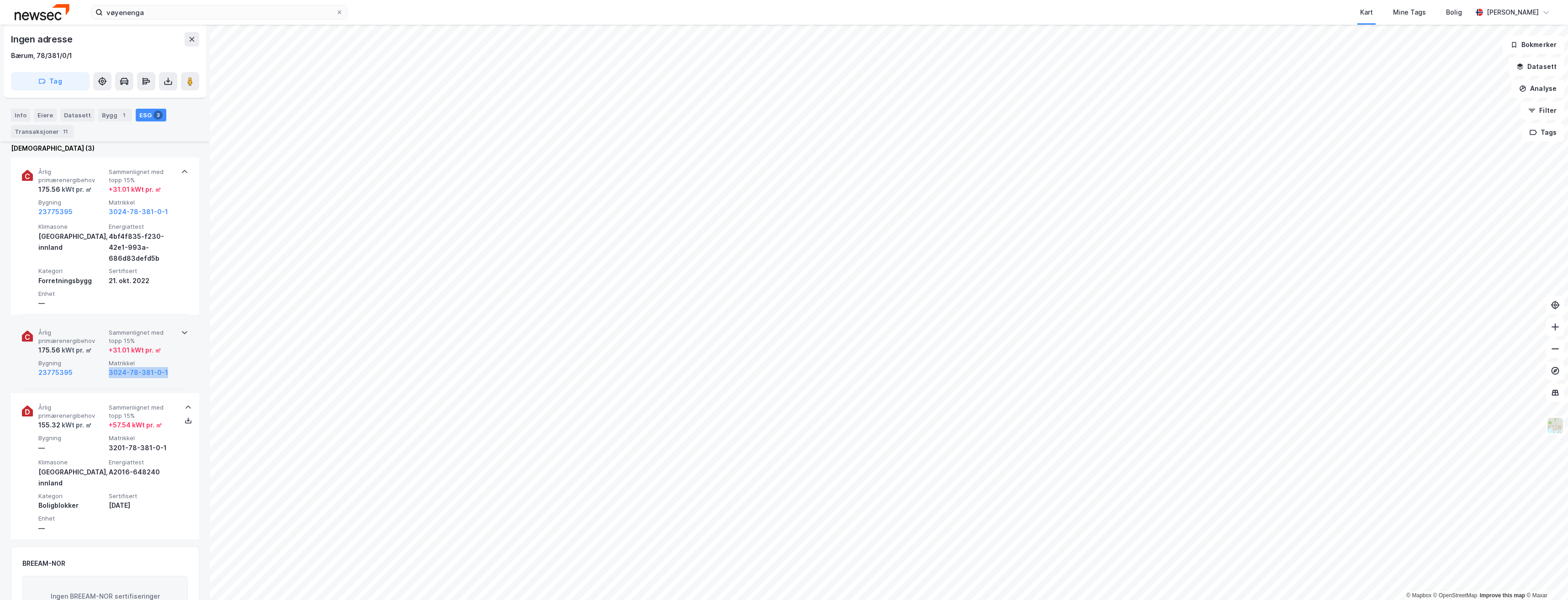
copy button "3024-78-381-0-1"
click at [156, 383] on div "Årlig primærenergibehov 175.56 kWt pr. ㎡ Sammenlignet med topp 15% + 31.01 kWt …" at bounding box center [104, 354] width 166 height 71
